Goal: Transaction & Acquisition: Purchase product/service

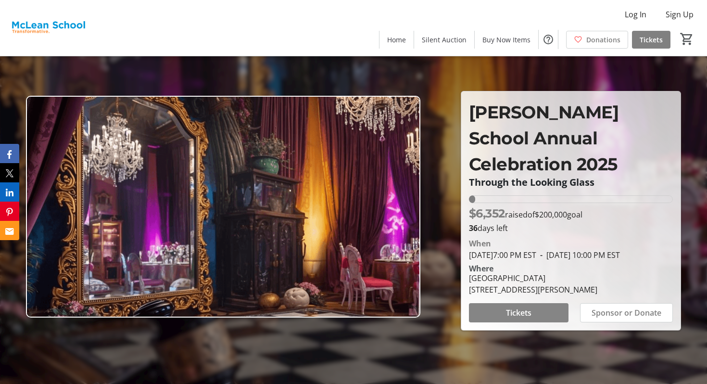
click at [528, 307] on span "Tickets" at bounding box center [519, 313] width 26 height 12
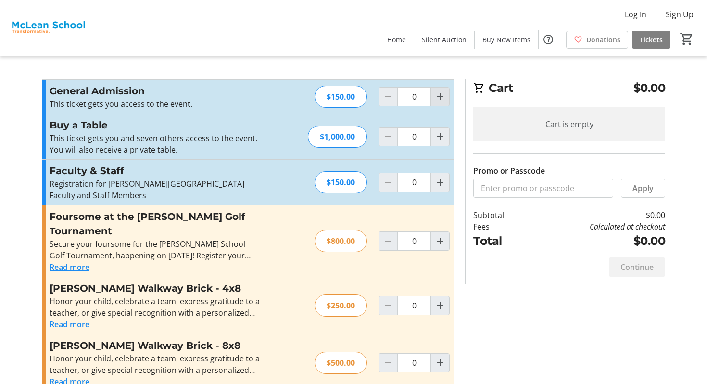
click at [444, 96] on mat-icon "Increment by one" at bounding box center [441, 97] width 12 height 12
type input "2"
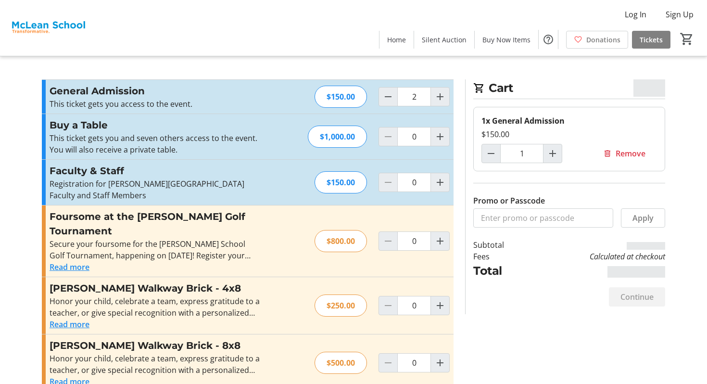
type input "2"
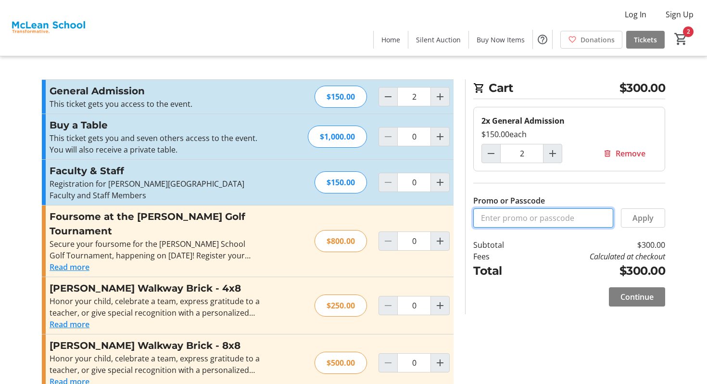
click at [525, 216] on input "Promo or Passcode" at bounding box center [544, 217] width 140 height 19
type input "COMMUNITY"
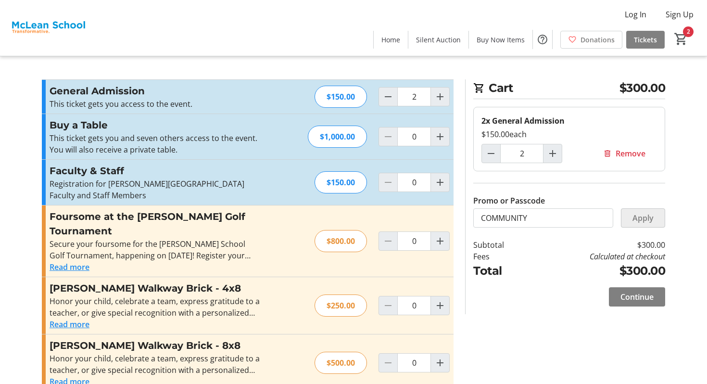
click at [632, 213] on span at bounding box center [643, 217] width 43 height 23
click at [386, 87] on div at bounding box center [388, 96] width 19 height 19
click at [386, 93] on mat-icon "Decrement by one" at bounding box center [389, 97] width 12 height 12
type input "0"
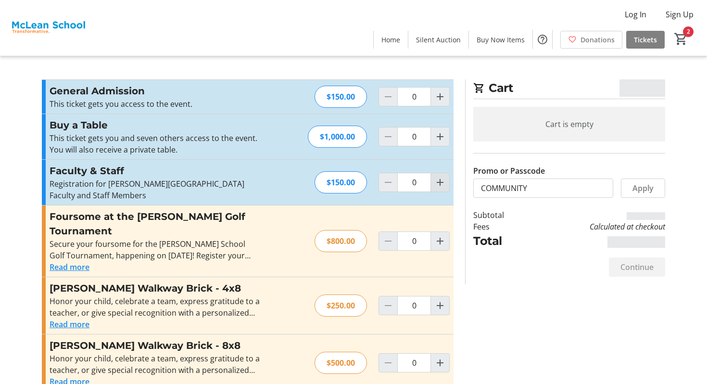
click at [439, 180] on mat-icon "Increment by one" at bounding box center [441, 183] width 12 height 12
type input "2"
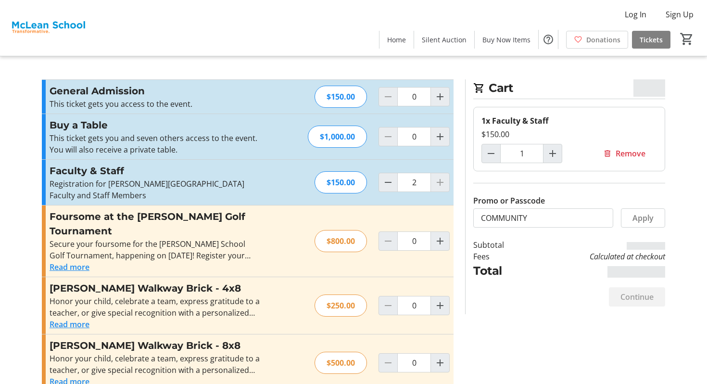
type input "2"
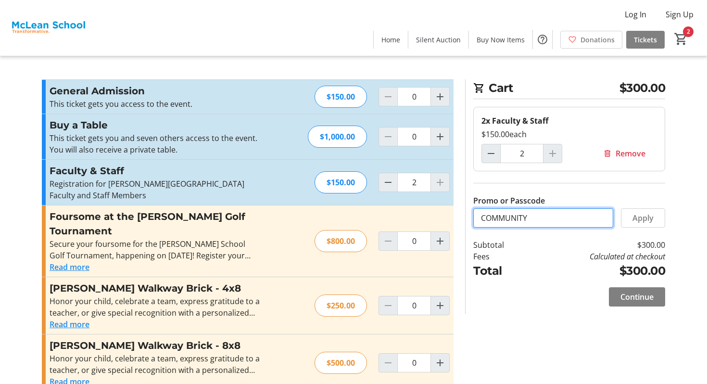
click at [513, 216] on input "COMMUNITY" at bounding box center [544, 217] width 140 height 19
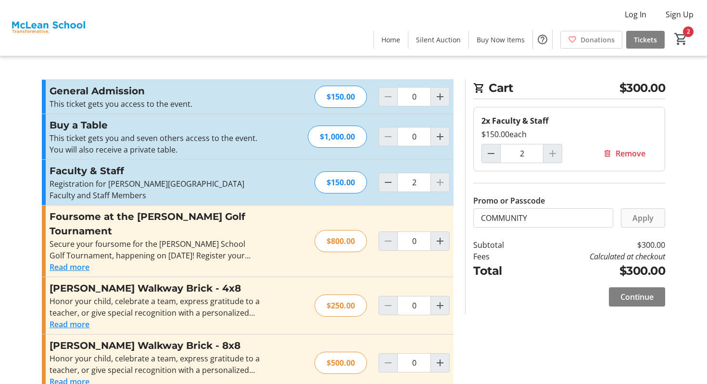
click at [633, 216] on span "Apply" at bounding box center [643, 218] width 21 height 12
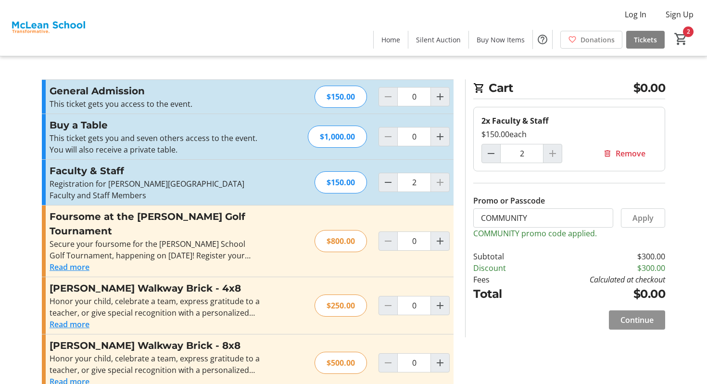
click at [637, 320] on span "Continue" at bounding box center [637, 320] width 33 height 12
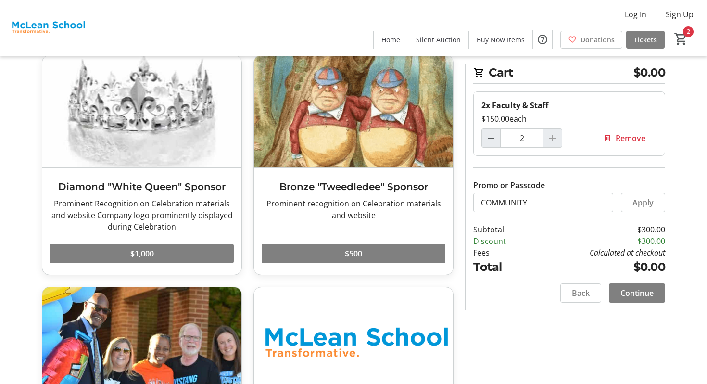
scroll to position [431, 0]
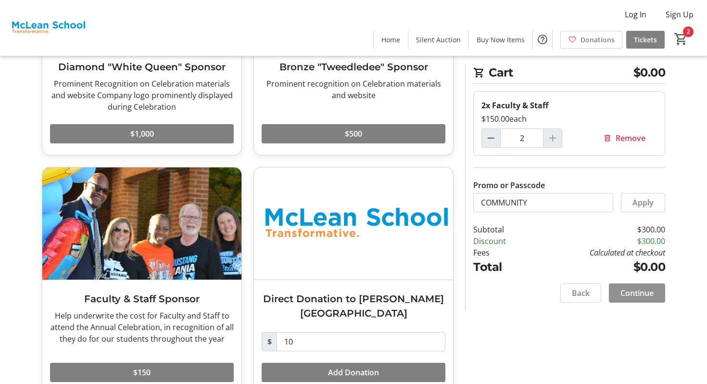
click at [642, 292] on span "Continue" at bounding box center [637, 293] width 33 height 12
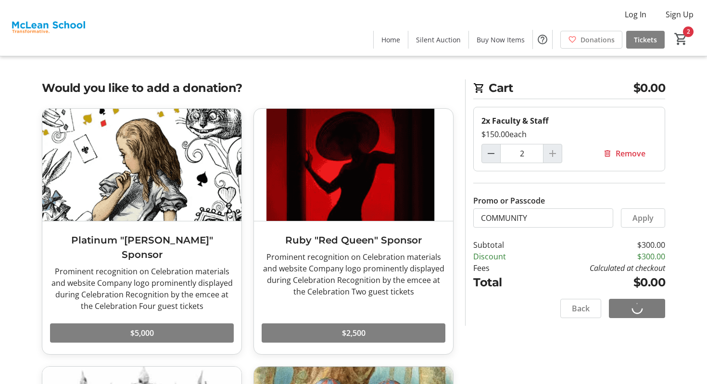
select select
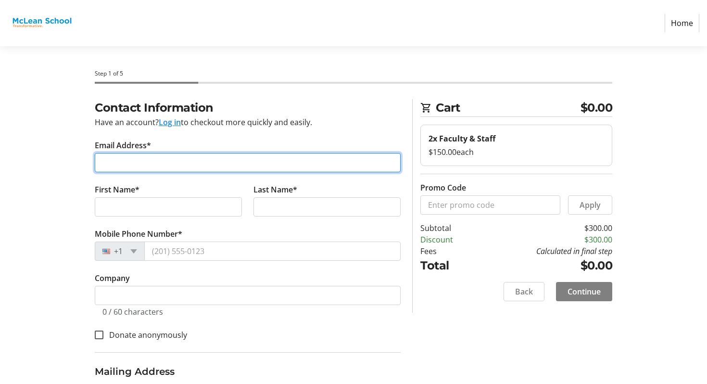
click at [269, 166] on input "Email Address*" at bounding box center [248, 162] width 306 height 19
type input "[EMAIL_ADDRESS][DOMAIN_NAME]"
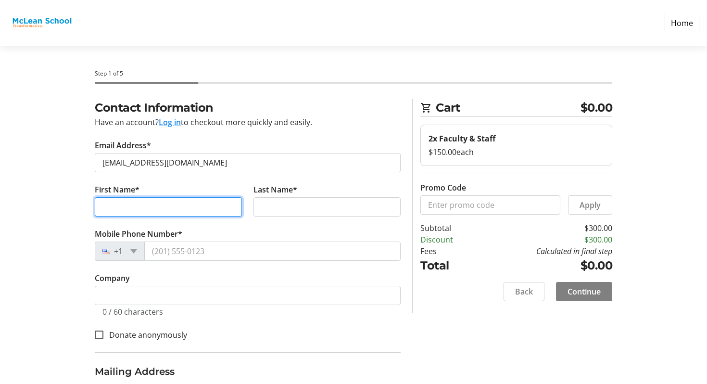
click at [163, 202] on input "First Name*" at bounding box center [168, 206] width 147 height 19
type input "Solenne"
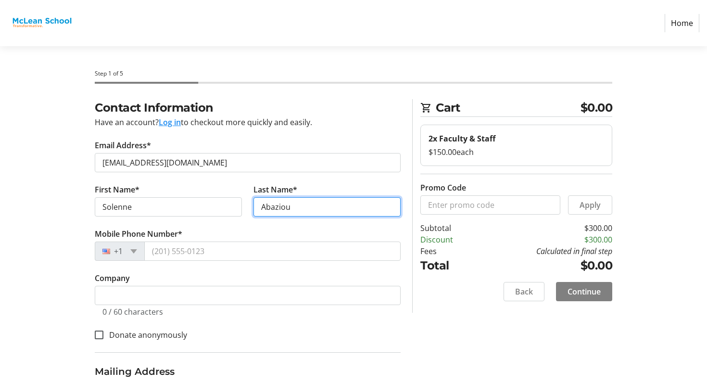
type input "Abaziou"
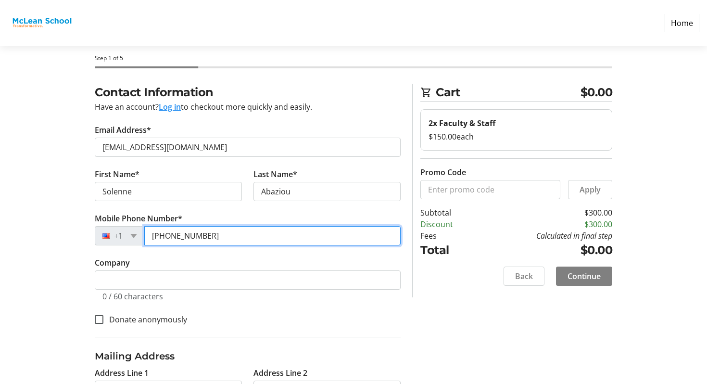
scroll to position [32, 0]
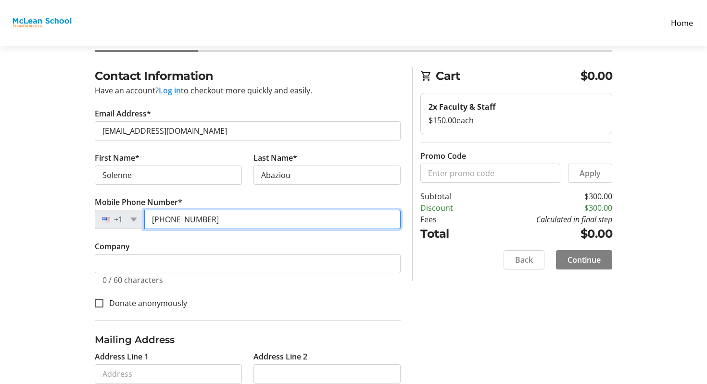
type input "[PHONE_NUMBER]"
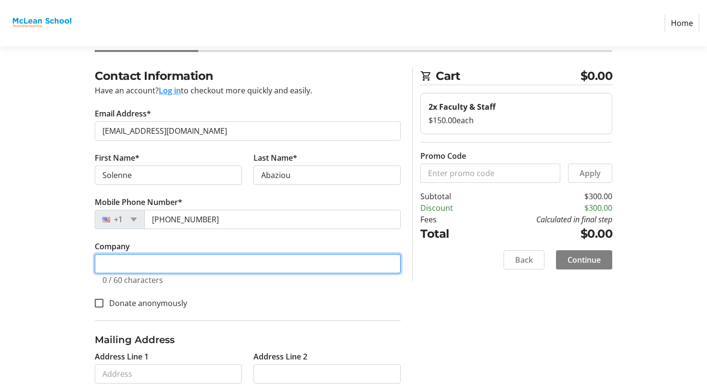
click at [139, 259] on input "Company" at bounding box center [248, 263] width 306 height 19
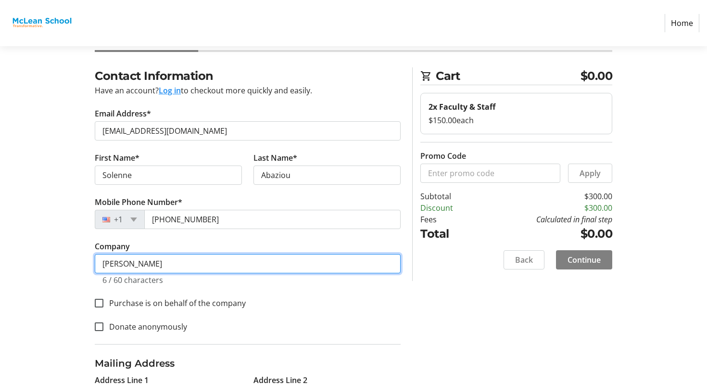
type input "[PERSON_NAME]"
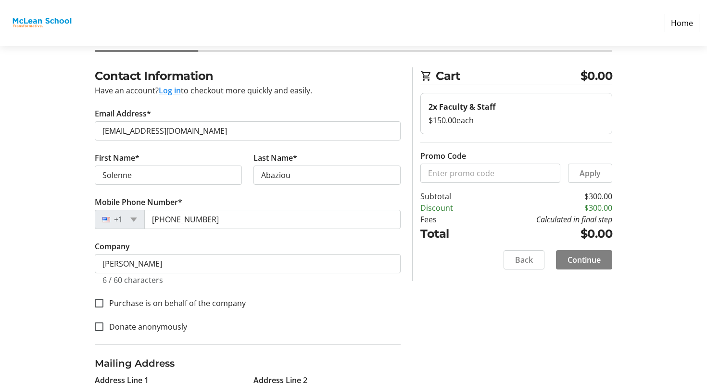
click at [335, 326] on div "Donate anonymously" at bounding box center [248, 326] width 306 height 13
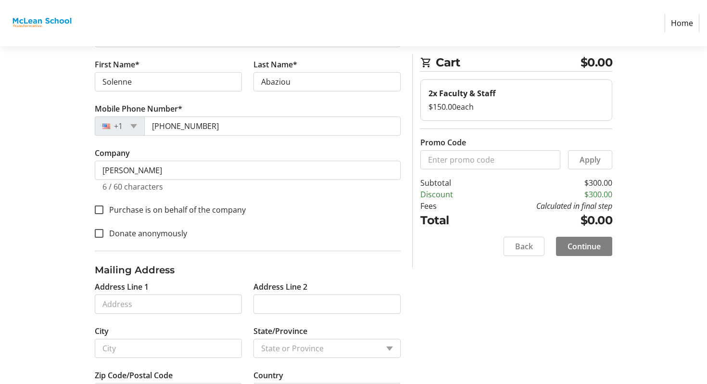
scroll to position [127, 0]
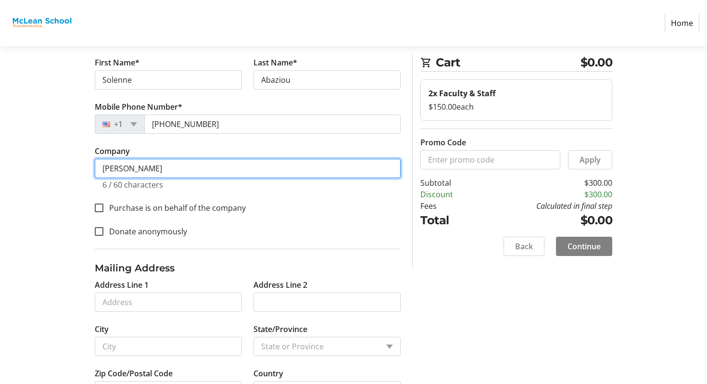
drag, startPoint x: 153, startPoint y: 170, endPoint x: 0, endPoint y: 138, distance: 156.3
click at [0, 138] on section "Step 1 of 5 Cart $0.00 2x Faculty & Staff $150.00 each Promo Code Apply Subtota…" at bounding box center [353, 171] width 707 height 504
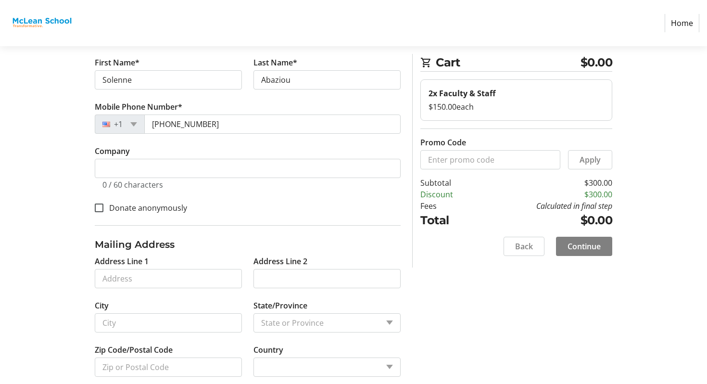
click at [0, 245] on section "Step 1 of 5 Cart $0.00 2x Faculty & Staff $150.00 each Promo Code Apply Subtota…" at bounding box center [353, 159] width 707 height 481
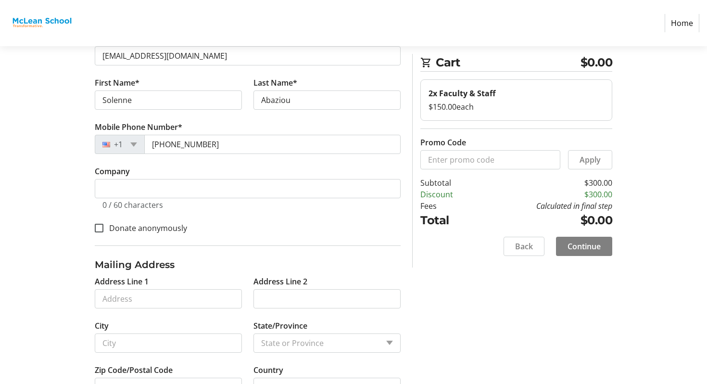
scroll to position [142, 0]
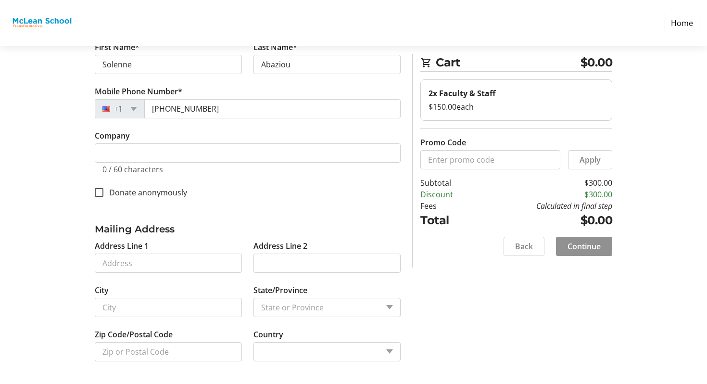
click at [584, 252] on span at bounding box center [584, 246] width 56 height 23
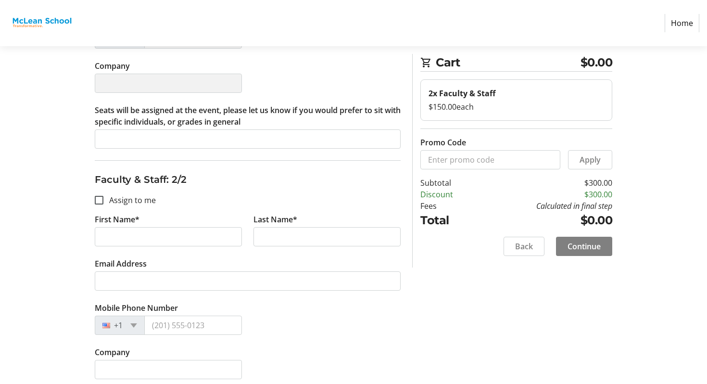
scroll to position [313, 0]
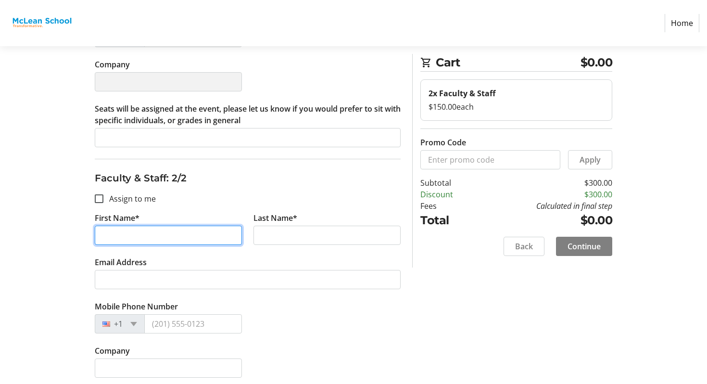
click at [111, 226] on input "First Name*" at bounding box center [168, 235] width 147 height 19
type input "[PERSON_NAME]"
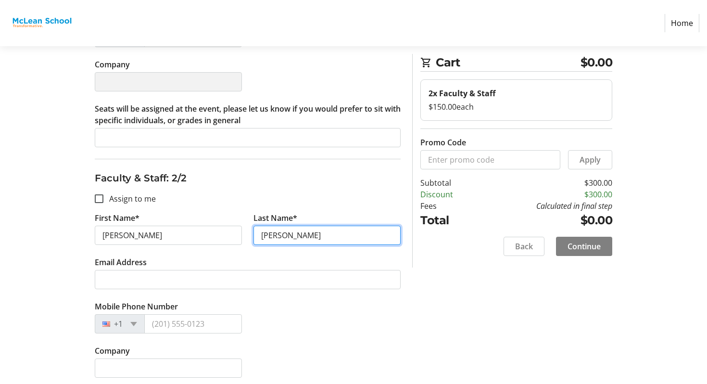
type input "[PERSON_NAME]"
click at [0, 255] on section "Step 2 of 5 Cart $0.00 2x Faculty & Staff $150.00 each Promo Code Apply Subtota…" at bounding box center [353, 89] width 707 height 712
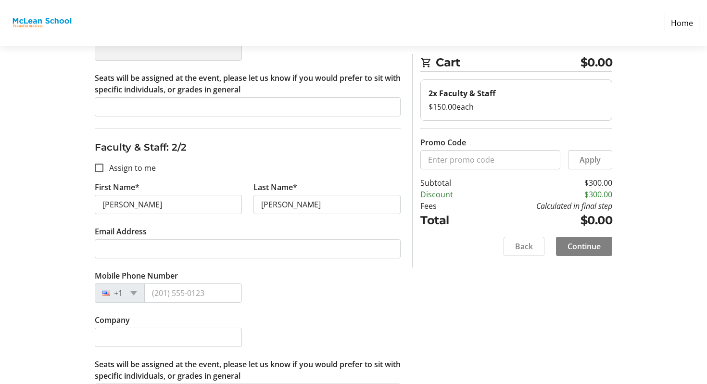
scroll to position [374, 0]
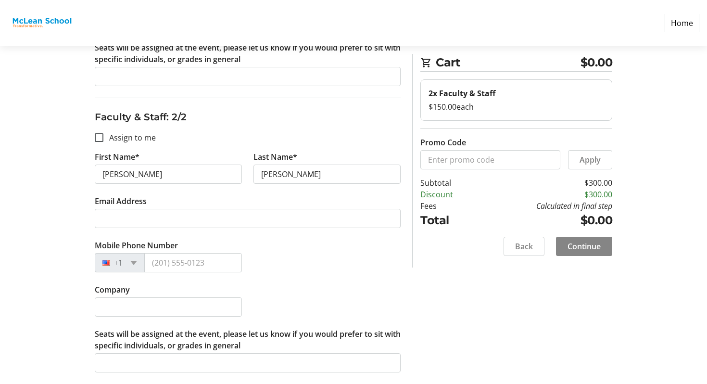
click at [602, 249] on span at bounding box center [584, 246] width 56 height 23
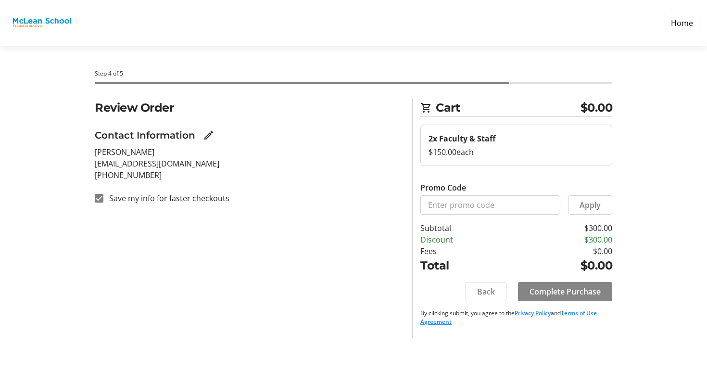
click at [557, 294] on span "Complete Purchase" at bounding box center [565, 292] width 71 height 12
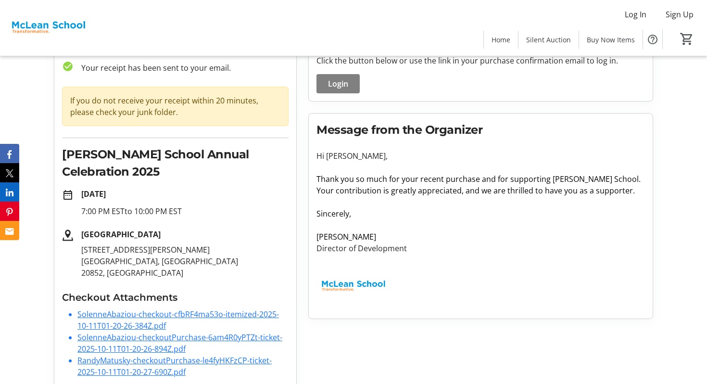
scroll to position [79, 0]
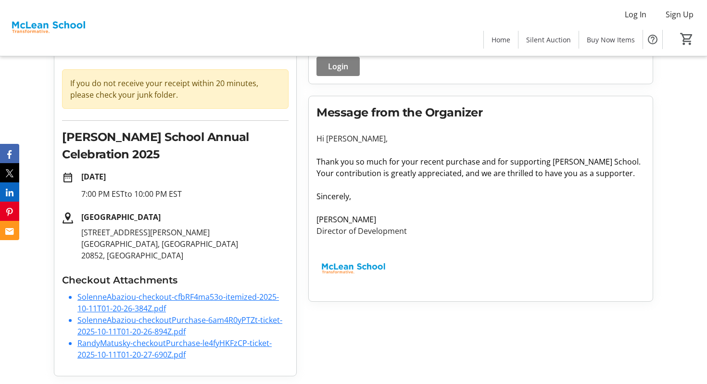
click at [151, 319] on link "SolenneAbaziou-checkoutPurchase-6am4R0yPTZt-ticket-2025-10-11T01-20-26-894Z.pdf" at bounding box center [179, 326] width 205 height 22
